Goal: Task Accomplishment & Management: Complete application form

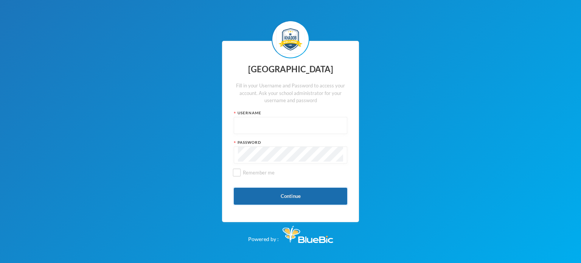
type input "kcsf0032"
click at [282, 201] on button "Continue" at bounding box center [290, 196] width 113 height 17
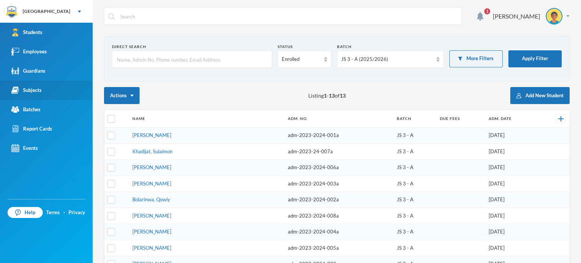
click at [31, 86] on div "Subjects" at bounding box center [26, 90] width 30 height 8
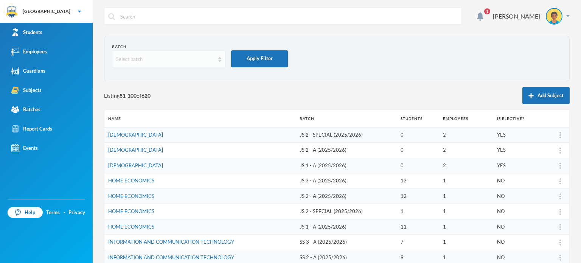
click at [215, 56] on div "Select batch" at bounding box center [168, 59] width 113 height 17
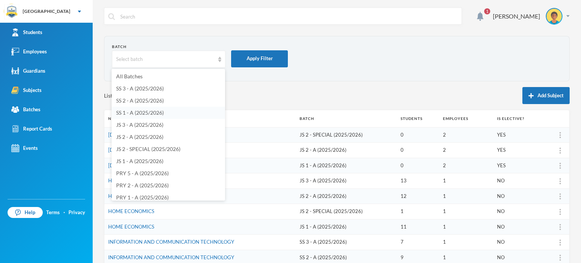
click at [147, 113] on span "SS 1 - A (2025/2026)" at bounding box center [140, 112] width 48 height 6
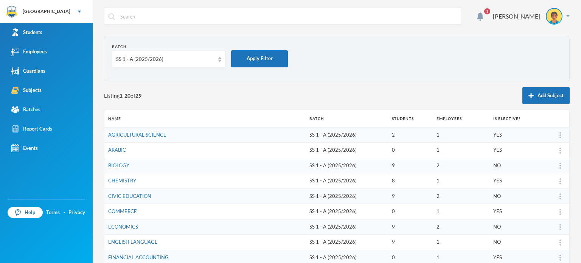
click at [280, 79] on section "Batch SS 1 - A (2025/2026) Apply Filter" at bounding box center [336, 58] width 465 height 45
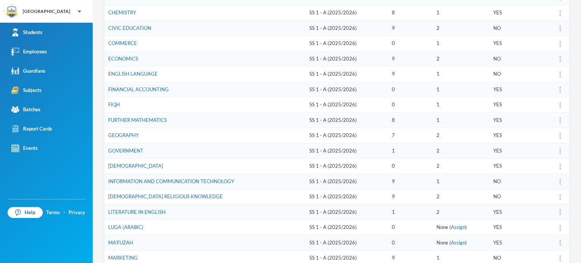
scroll to position [166, 0]
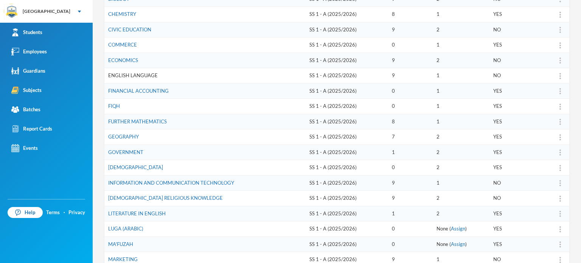
click at [148, 74] on link "ENGLISH LANGUAGE" at bounding box center [133, 75] width 50 height 6
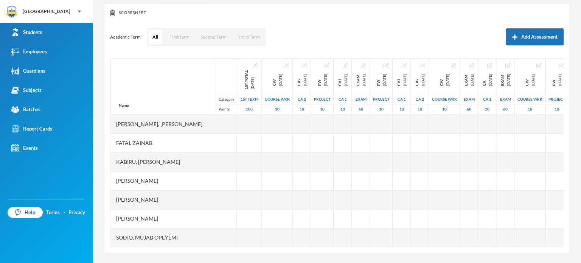
scroll to position [81, 0]
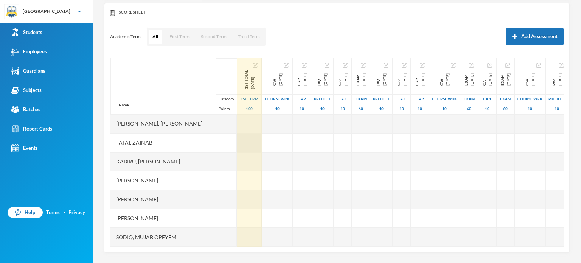
click at [237, 135] on div at bounding box center [249, 142] width 25 height 19
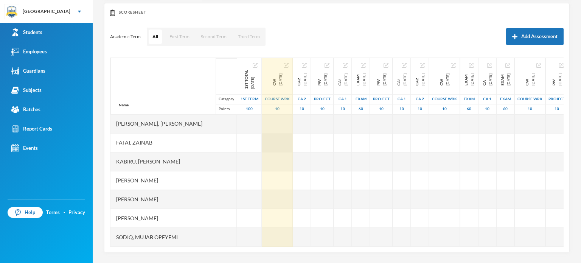
click at [262, 143] on div at bounding box center [277, 142] width 31 height 19
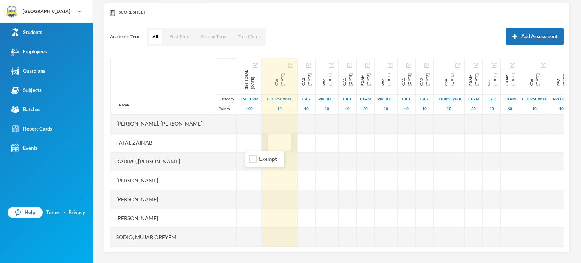
type input "8"
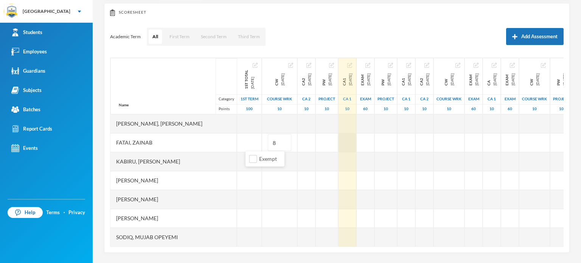
click at [338, 138] on div at bounding box center [347, 142] width 18 height 19
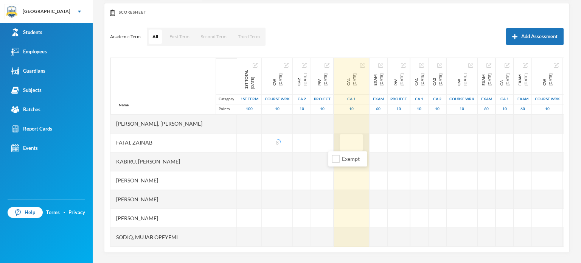
type input "8"
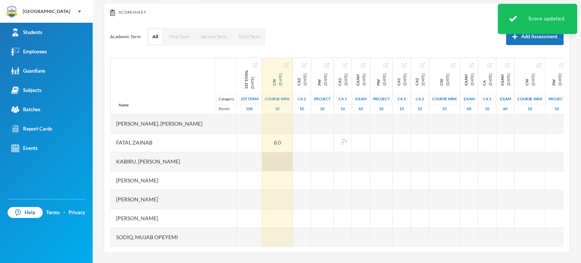
click at [262, 160] on div at bounding box center [277, 161] width 31 height 19
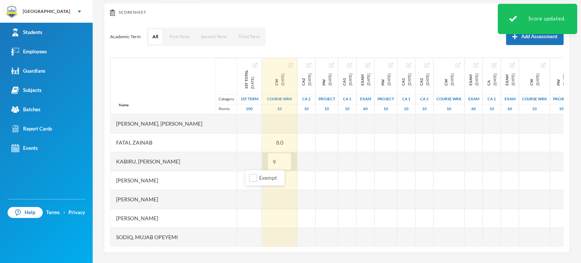
type input "9"
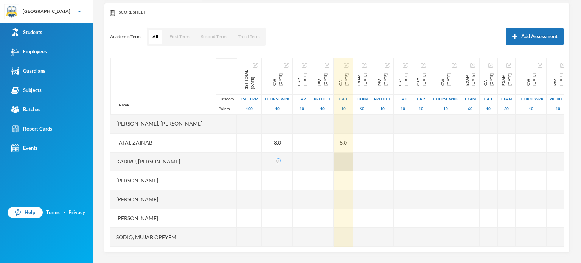
click at [334, 162] on div at bounding box center [343, 161] width 19 height 19
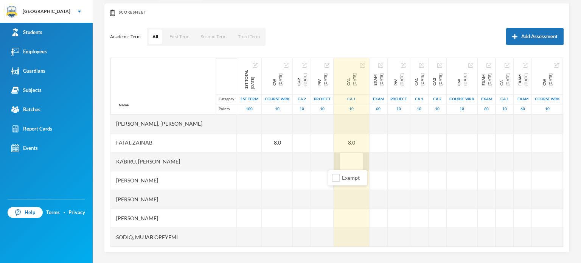
type input "5"
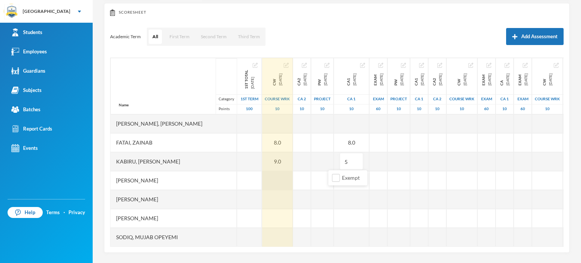
click at [262, 178] on div at bounding box center [277, 180] width 31 height 19
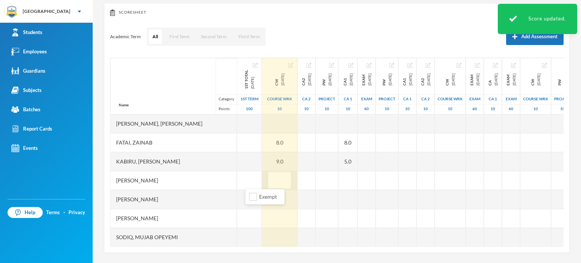
type input "8"
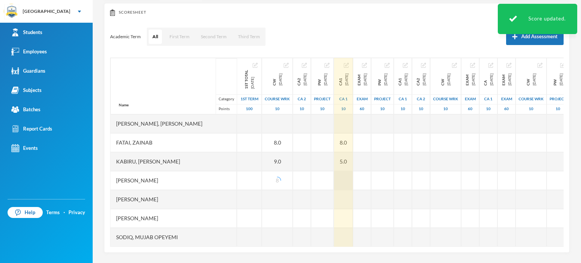
click at [334, 175] on div at bounding box center [343, 180] width 19 height 19
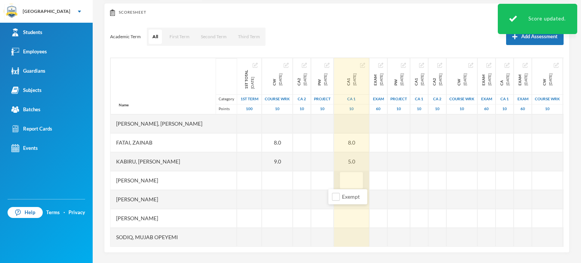
type input "7"
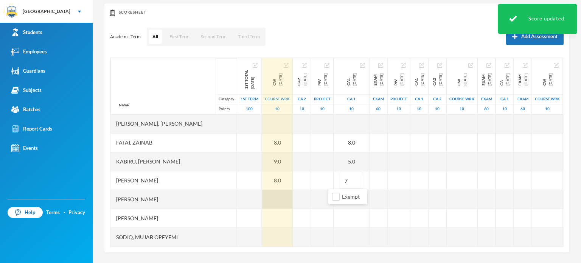
click at [262, 198] on div at bounding box center [277, 199] width 31 height 19
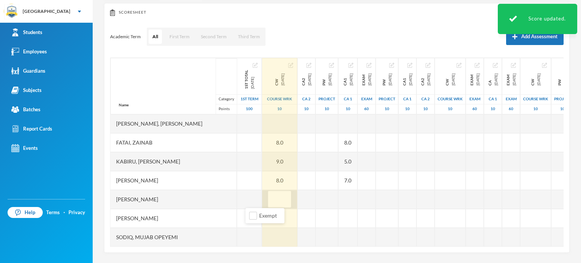
type input "8"
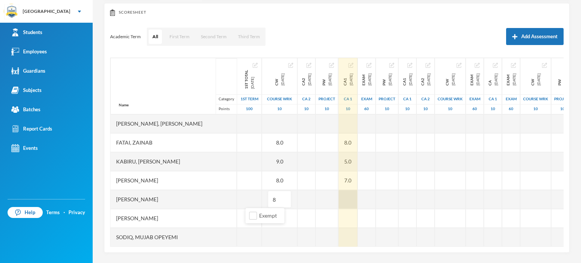
click at [338, 191] on div at bounding box center [347, 199] width 19 height 19
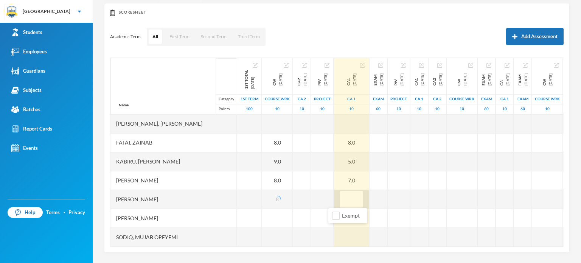
type input "6"
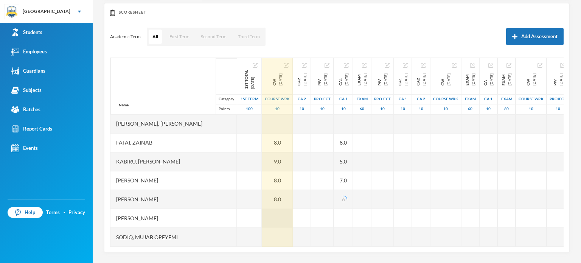
click at [262, 219] on div at bounding box center [277, 218] width 31 height 19
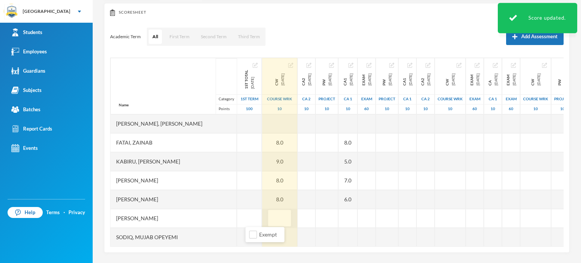
type input "9"
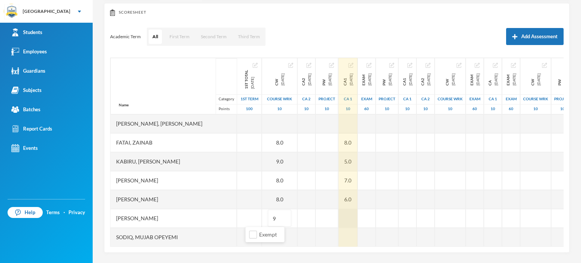
click at [338, 215] on div at bounding box center [347, 218] width 19 height 19
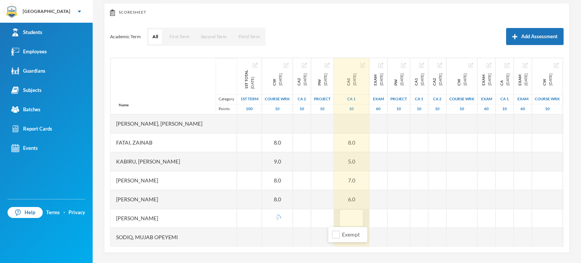
type input "6"
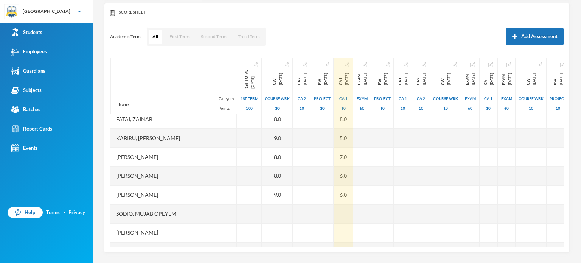
click at [557, 231] on div "Name Category Points [PERSON_NAME], [PERSON_NAME], [PERSON_NAME], [PERSON_NAME]…" at bounding box center [336, 151] width 453 height 189
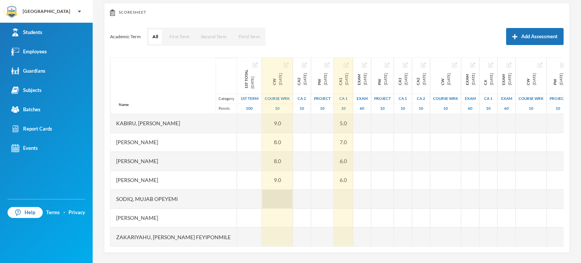
click at [262, 189] on div at bounding box center [277, 198] width 31 height 19
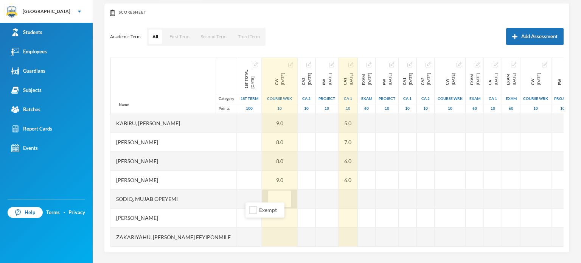
type input "8"
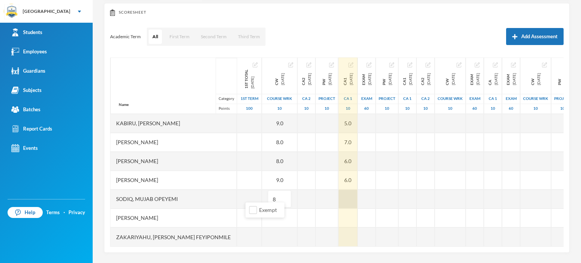
click at [338, 189] on div at bounding box center [347, 198] width 19 height 19
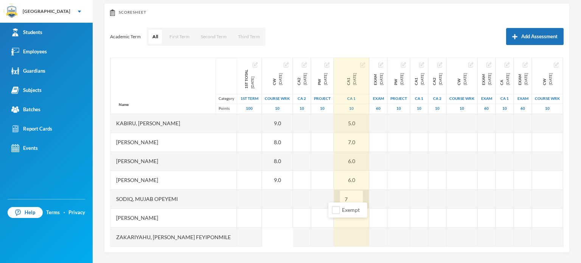
type input "7"
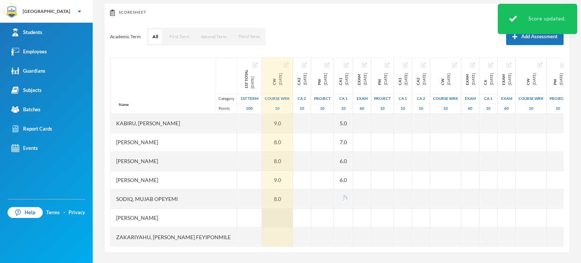
click at [262, 208] on div at bounding box center [277, 217] width 31 height 19
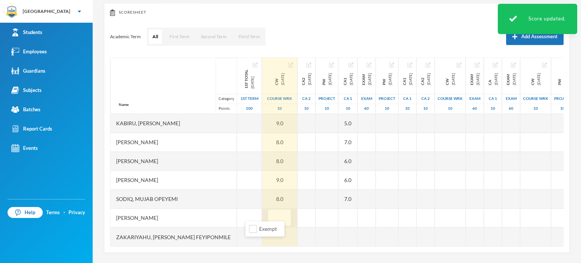
type input "8"
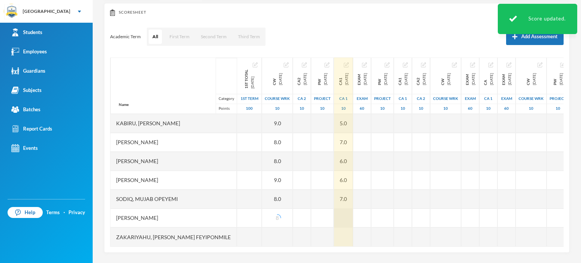
click at [334, 209] on div at bounding box center [343, 217] width 19 height 19
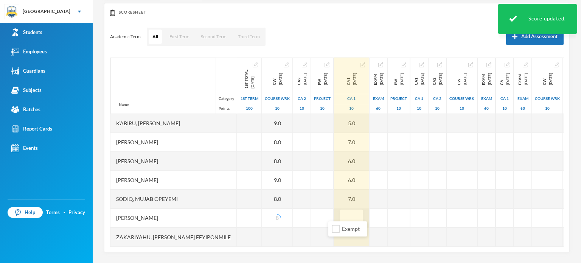
type input "8"
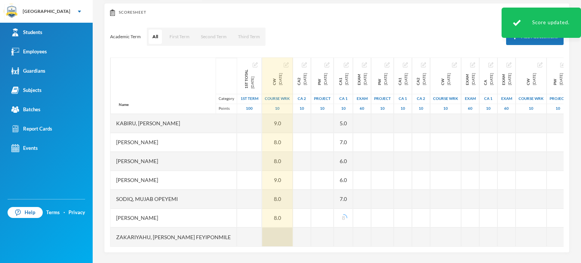
click at [262, 229] on div at bounding box center [277, 236] width 31 height 19
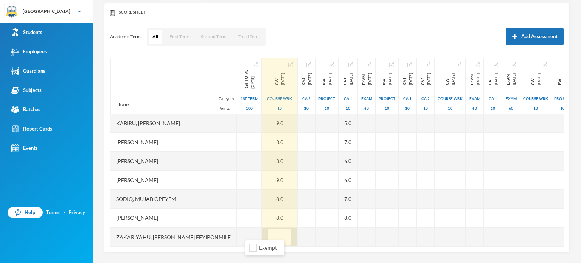
type input "6"
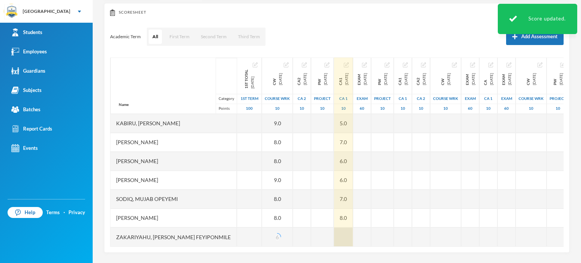
click at [336, 227] on div at bounding box center [343, 236] width 19 height 19
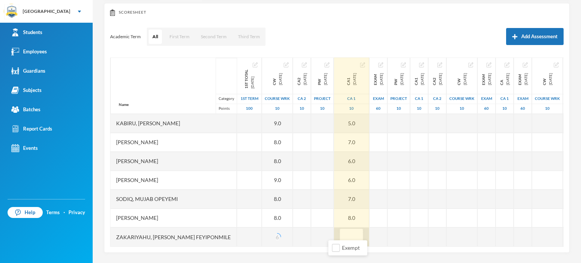
type input "6"
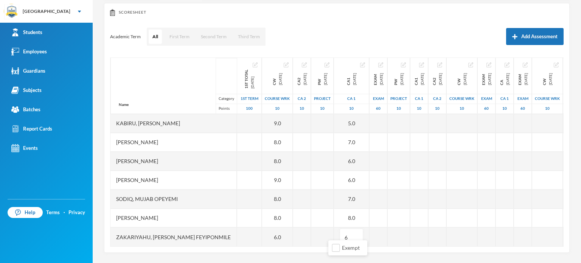
scroll to position [0, 0]
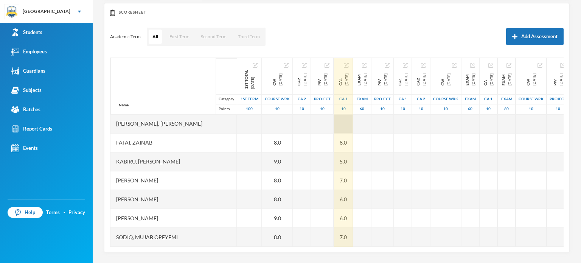
click at [335, 124] on div at bounding box center [343, 123] width 19 height 19
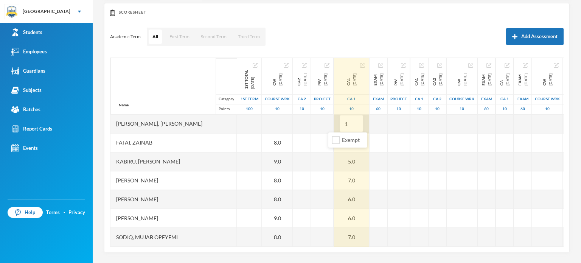
type input "10"
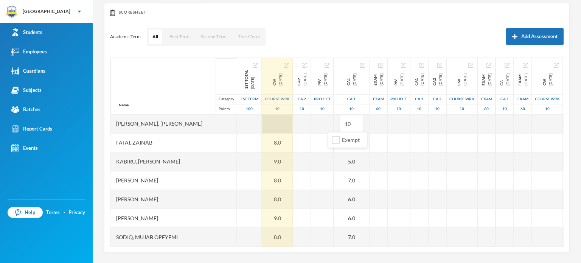
click at [262, 126] on div at bounding box center [277, 123] width 31 height 19
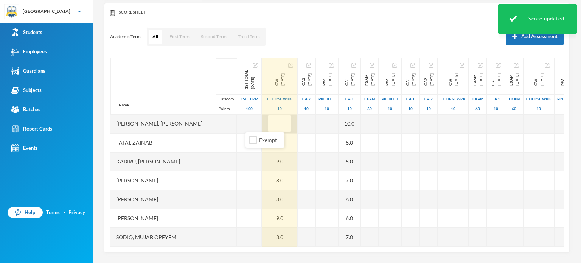
type input "8"
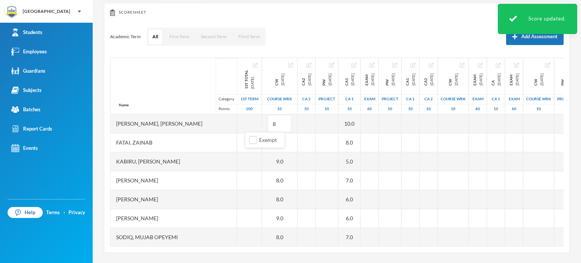
click at [301, 23] on div "Scoresheet Academic Term All First Term Second Term Third Term Add Assessment N…" at bounding box center [336, 128] width 465 height 250
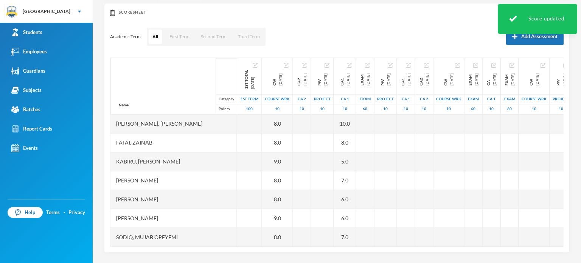
click at [317, 24] on div "Scoresheet Academic Term All First Term Second Term Third Term Add Assessment N…" at bounding box center [336, 128] width 465 height 250
